Goal: Task Accomplishment & Management: Complete application form

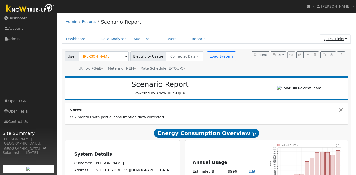
click at [342, 39] on link "Quick Links" at bounding box center [334, 38] width 31 height 9
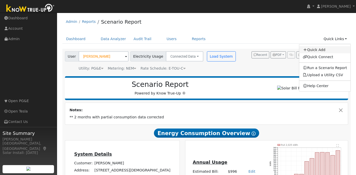
click at [319, 49] on link "Quick Add" at bounding box center [324, 49] width 51 height 7
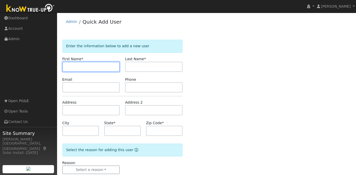
paste input "Pradeep"
type input "Pradeep"
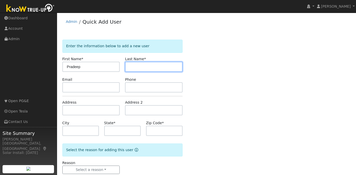
click at [157, 66] on input "text" at bounding box center [154, 67] width 58 height 10
paste input "Nemavat"
type input "Nemavat"
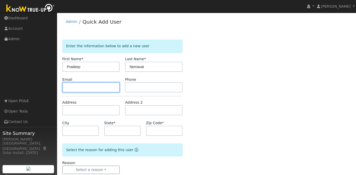
click at [81, 88] on input "text" at bounding box center [91, 87] width 58 height 10
paste input "[EMAIL_ADDRESS][DOMAIN_NAME]"
type input "[EMAIL_ADDRESS][DOMAIN_NAME]"
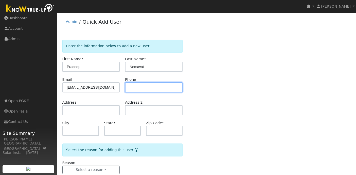
click at [146, 86] on input "text" at bounding box center [154, 87] width 58 height 10
paste input "650-704-0933"
type input "650-704-0933"
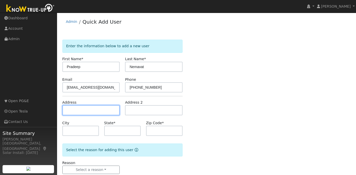
click at [83, 109] on input "text" at bounding box center [91, 110] width 58 height 10
paste input "4674 Victoria Park Ct."
type input "4674 Victoria Park Court"
type input "Fremont"
type input "CA"
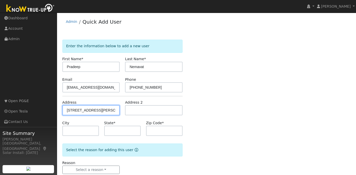
type input "94538"
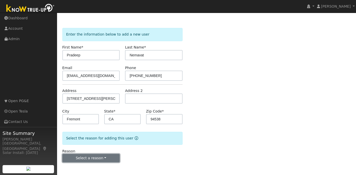
click at [97, 157] on button "Select a reason" at bounding box center [91, 158] width 58 height 9
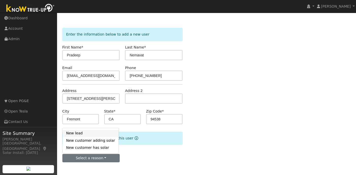
click at [86, 131] on link "New lead" at bounding box center [91, 132] width 56 height 7
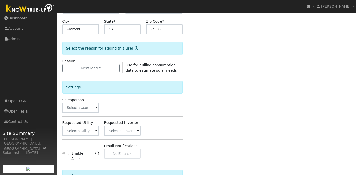
scroll to position [157, 0]
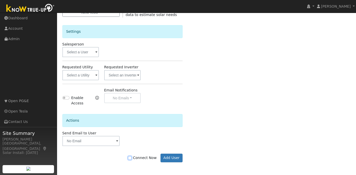
click at [131, 157] on input "Connect Now" at bounding box center [130, 158] width 4 height 4
checkbox input "true"
click at [170, 158] on button "Add User" at bounding box center [171, 157] width 22 height 9
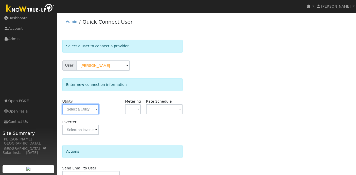
click at [85, 107] on input "text" at bounding box center [80, 109] width 36 height 10
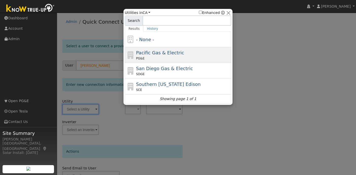
click at [157, 55] on div "Pacific Gas & Electric PG&E" at bounding box center [183, 54] width 94 height 11
type input "PG&E"
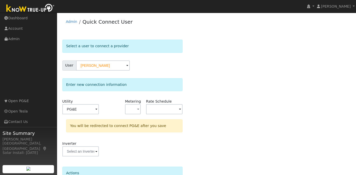
scroll to position [49, 0]
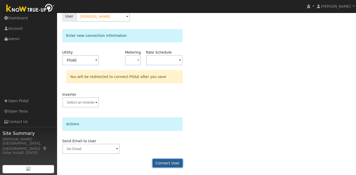
click at [167, 163] on button "Connect User" at bounding box center [168, 163] width 30 height 9
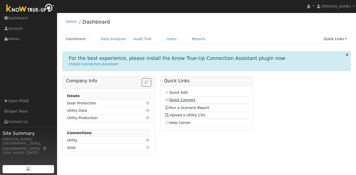
click at [183, 100] on link "Quick Connect" at bounding box center [180, 100] width 30 height 4
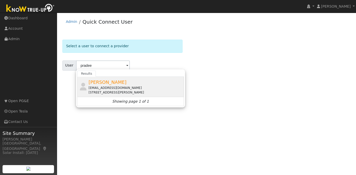
click at [101, 86] on div "[EMAIL_ADDRESS][DOMAIN_NAME]" at bounding box center [135, 87] width 94 height 5
type input "[PERSON_NAME]"
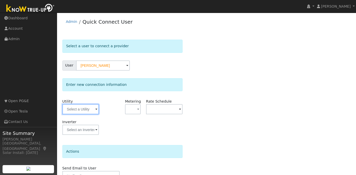
click at [94, 112] on input "text" at bounding box center [80, 109] width 36 height 10
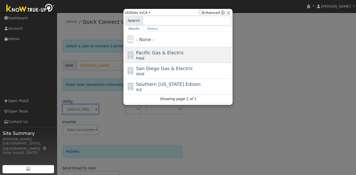
click at [169, 56] on div "PG&E" at bounding box center [183, 58] width 94 height 5
type input "PG&E"
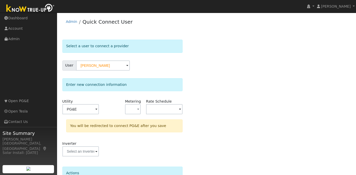
scroll to position [49, 0]
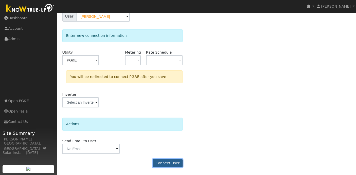
click at [170, 164] on button "Connect User" at bounding box center [168, 163] width 30 height 9
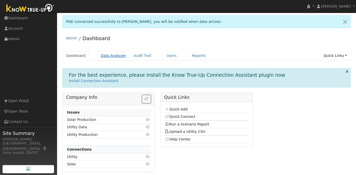
click at [106, 58] on link "Data Analyzer" at bounding box center [113, 55] width 33 height 9
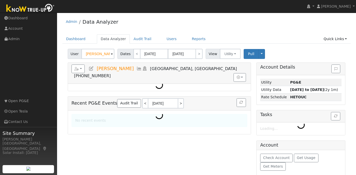
click at [100, 53] on input "[PERSON_NAME]" at bounding box center [97, 54] width 33 height 10
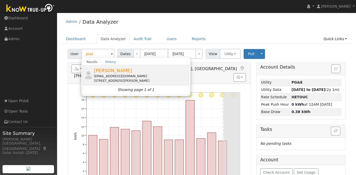
click at [123, 76] on div "[EMAIL_ADDRESS][DOMAIN_NAME]" at bounding box center [141, 76] width 94 height 5
type input "[PERSON_NAME]"
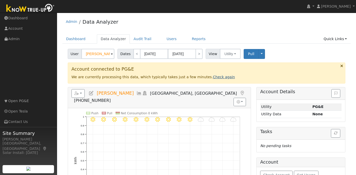
click at [213, 77] on link "Check again" at bounding box center [224, 77] width 22 height 4
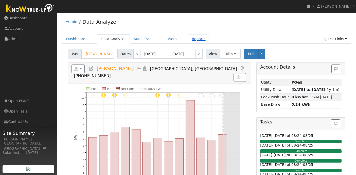
click at [193, 38] on link "Reports" at bounding box center [198, 38] width 21 height 9
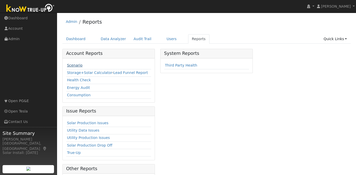
click at [75, 65] on link "Scenario" at bounding box center [74, 65] width 15 height 4
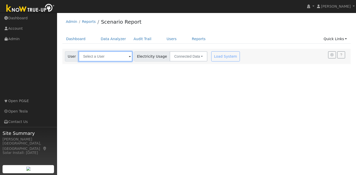
click at [102, 55] on input "text" at bounding box center [106, 56] width 54 height 10
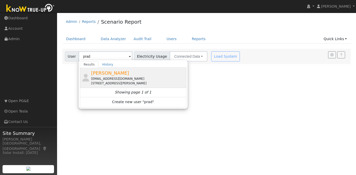
click at [117, 75] on span "[PERSON_NAME]" at bounding box center [110, 72] width 38 height 5
type input "[PERSON_NAME]"
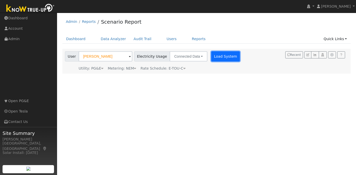
click at [218, 56] on button "Load System" at bounding box center [225, 56] width 29 height 10
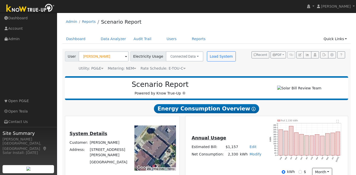
scroll to position [20, 0]
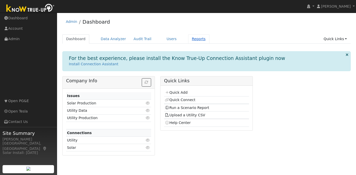
click at [189, 39] on link "Reports" at bounding box center [198, 38] width 21 height 9
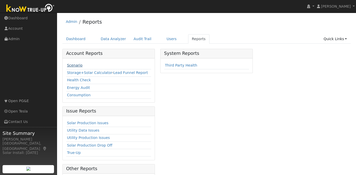
click at [75, 65] on link "Scenario" at bounding box center [74, 65] width 15 height 4
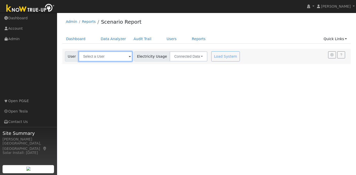
click at [101, 56] on input "text" at bounding box center [106, 56] width 54 height 10
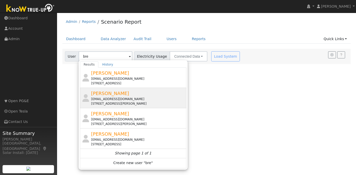
click at [118, 93] on div "[PERSON_NAME] [EMAIL_ADDRESS][DOMAIN_NAME] [STREET_ADDRESS][PERSON_NAME]" at bounding box center [138, 98] width 94 height 16
type input "[PERSON_NAME]"
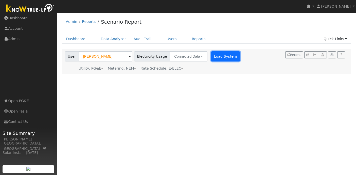
click at [214, 60] on button "Load System" at bounding box center [225, 56] width 29 height 10
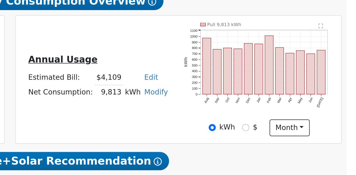
scroll to position [44, 0]
